Goal: Browse casually: Explore the website without a specific task or goal

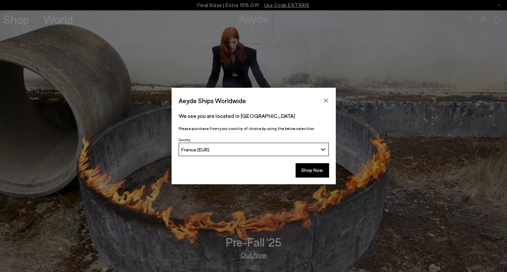
click at [328, 97] on button "Close" at bounding box center [326, 101] width 10 height 10
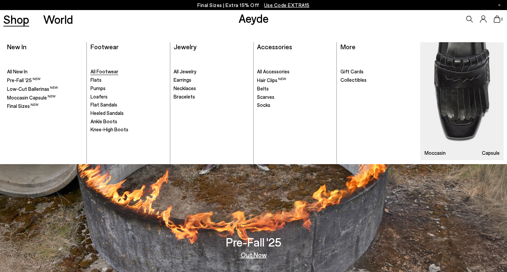
click at [107, 74] on span "All Footwear" at bounding box center [104, 71] width 28 height 6
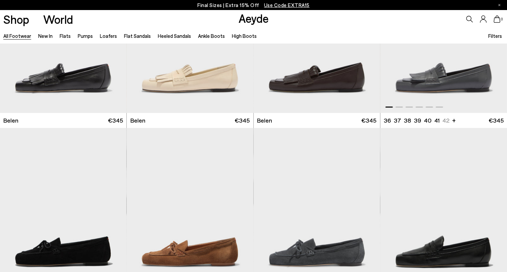
scroll to position [201, 0]
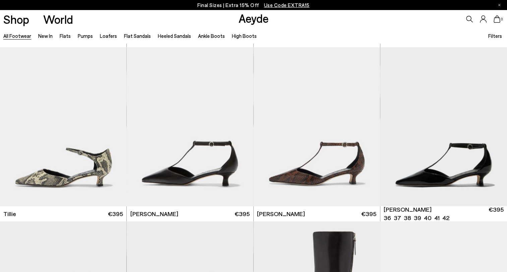
scroll to position [2112, 0]
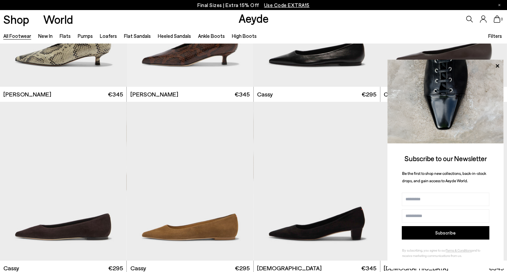
scroll to position [2581, 0]
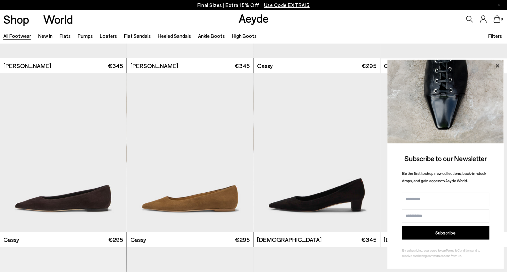
click at [497, 64] on icon at bounding box center [497, 66] width 9 height 9
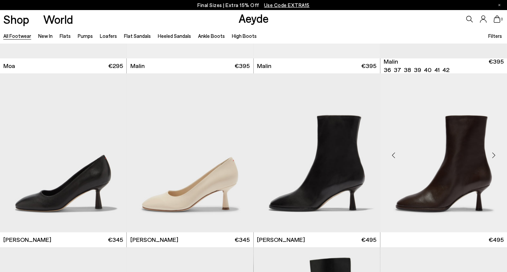
scroll to position [3285, 0]
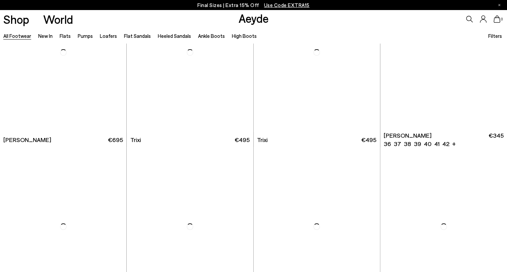
scroll to position [4424, 0]
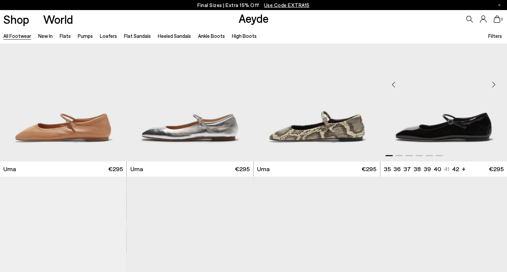
scroll to position [5368, 0]
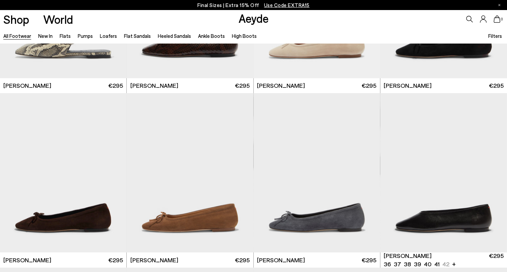
scroll to position [6569, 0]
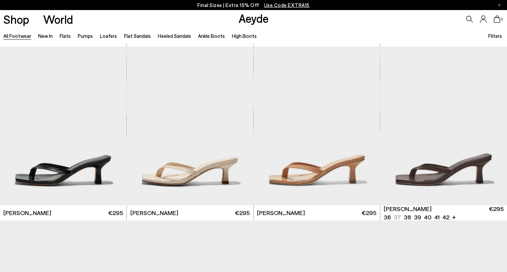
scroll to position [7460, 0]
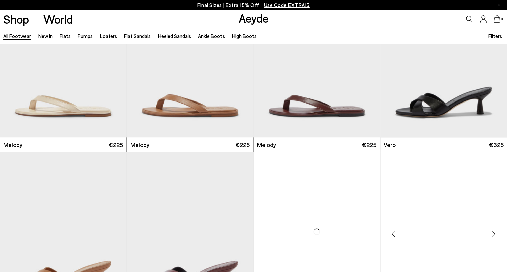
scroll to position [8346, 0]
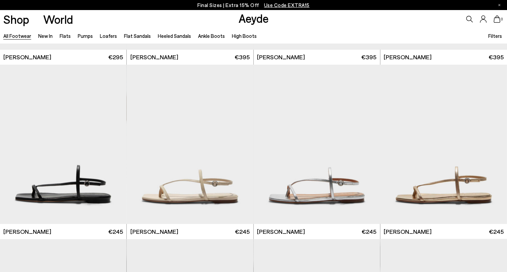
scroll to position [9050, 0]
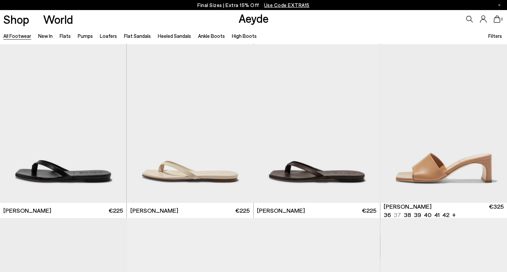
scroll to position [9955, 0]
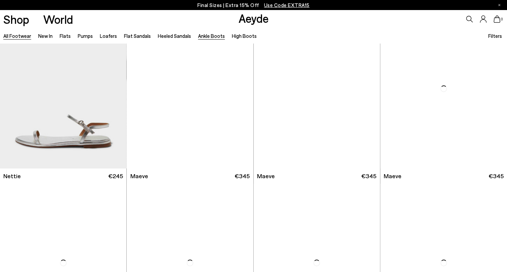
click at [205, 36] on link "Ankle Boots" at bounding box center [211, 36] width 27 height 6
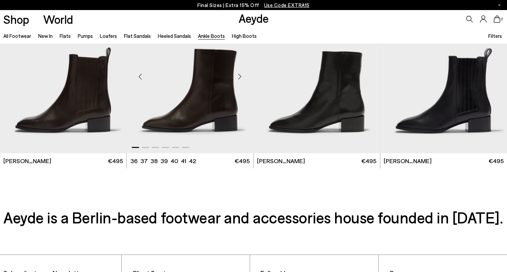
scroll to position [1408, 0]
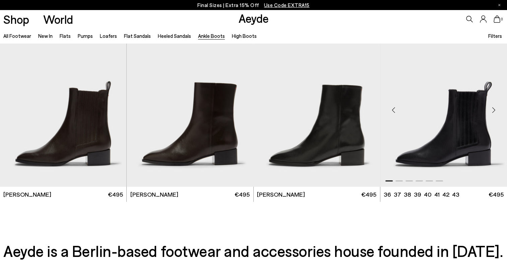
click at [493, 110] on div "Next slide" at bounding box center [494, 110] width 20 height 20
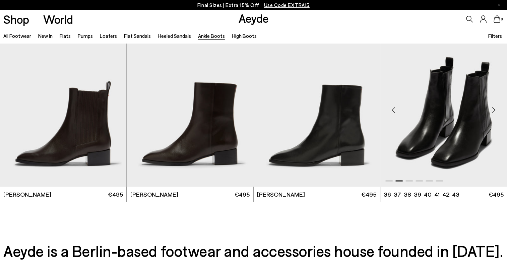
click at [493, 110] on div "Next slide" at bounding box center [494, 110] width 20 height 20
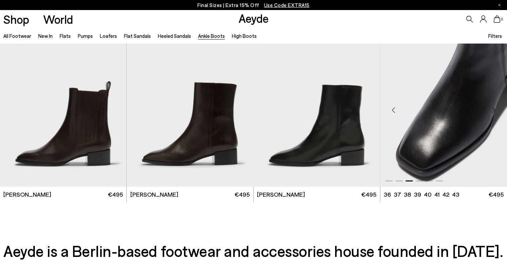
click at [493, 110] on div "Next slide" at bounding box center [494, 110] width 20 height 20
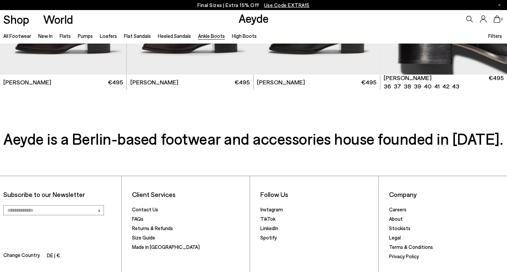
scroll to position [1559, 0]
